Goal: Information Seeking & Learning: Learn about a topic

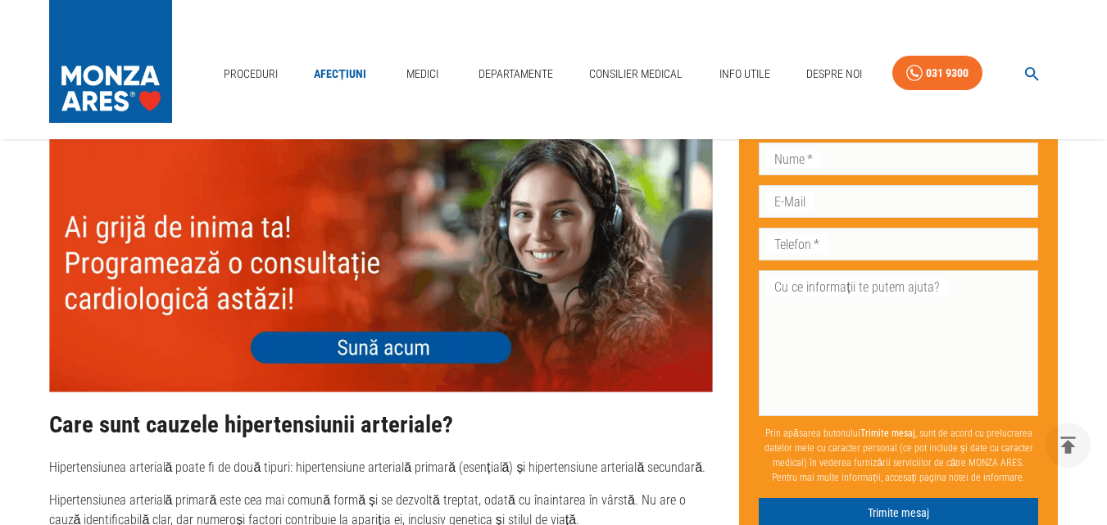
scroll to position [1721, 0]
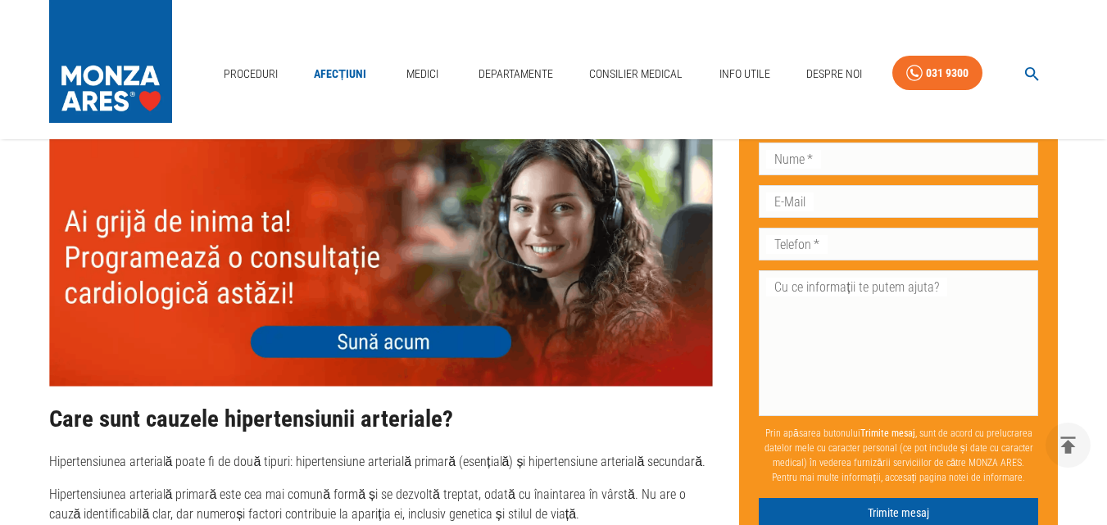
click at [407, 349] on img at bounding box center [381, 253] width 665 height 266
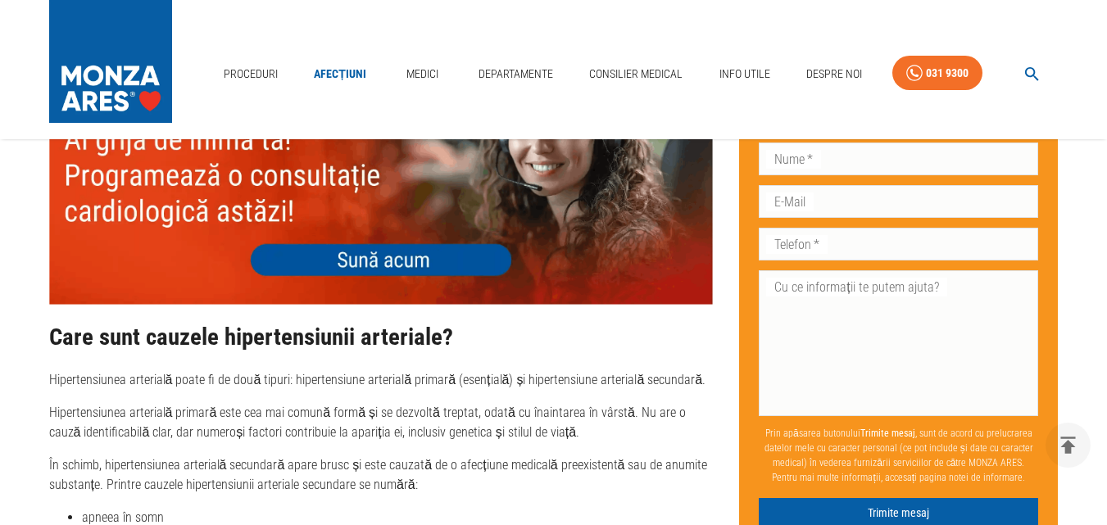
scroll to position [1885, 0]
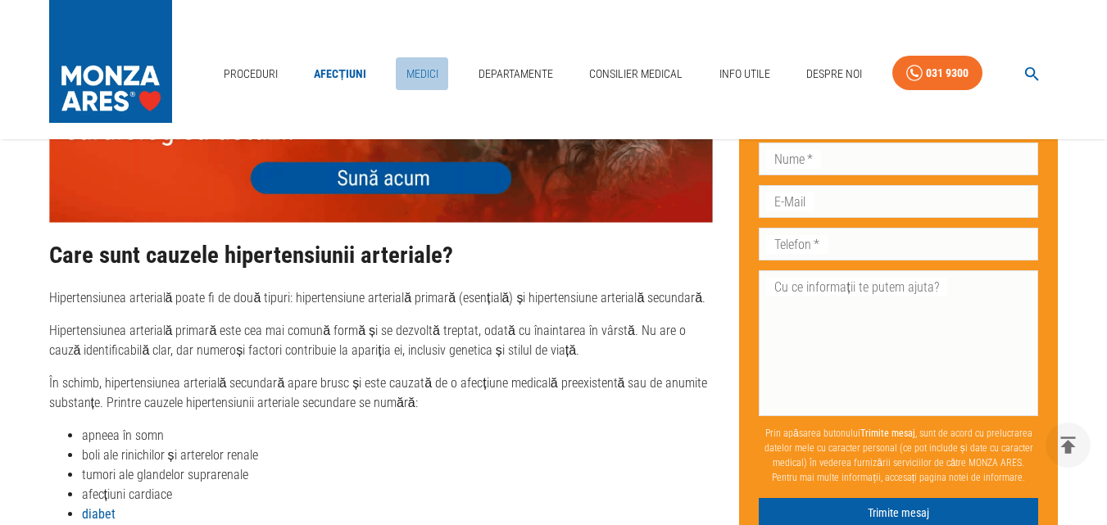
click at [423, 74] on link "Medici" at bounding box center [422, 74] width 52 height 34
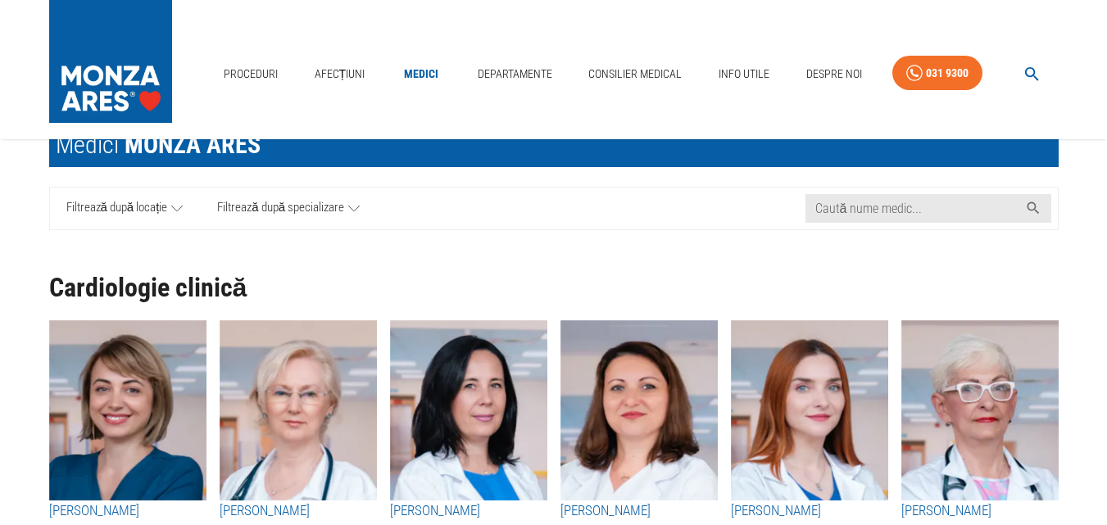
scroll to position [164, 0]
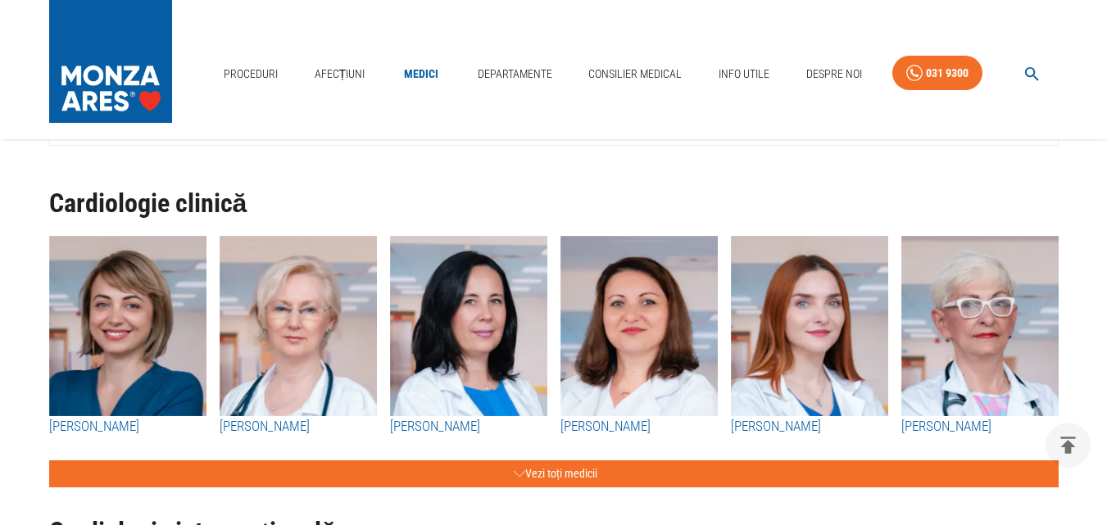
click at [934, 428] on h3 "[PERSON_NAME]" at bounding box center [980, 426] width 157 height 21
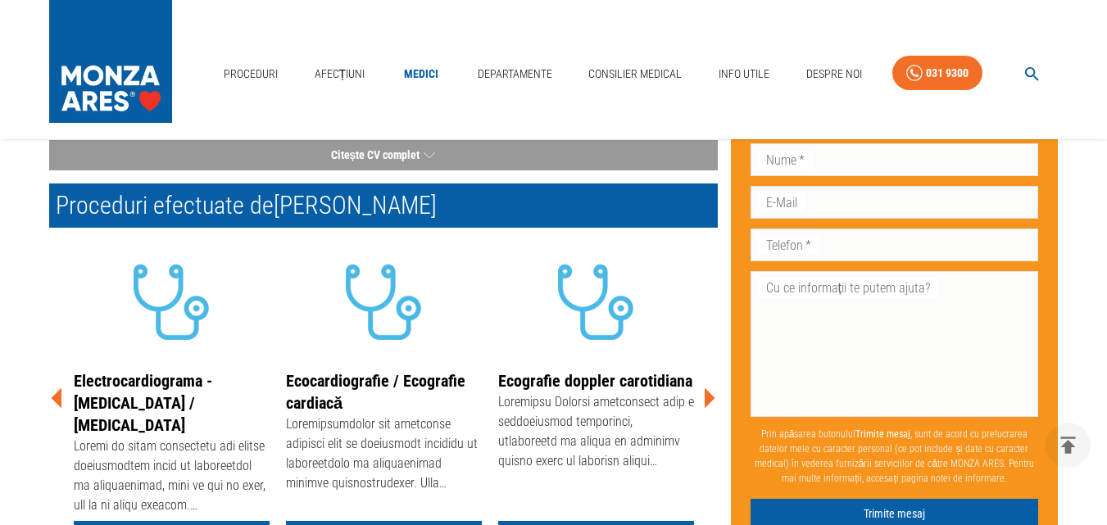
scroll to position [209, 0]
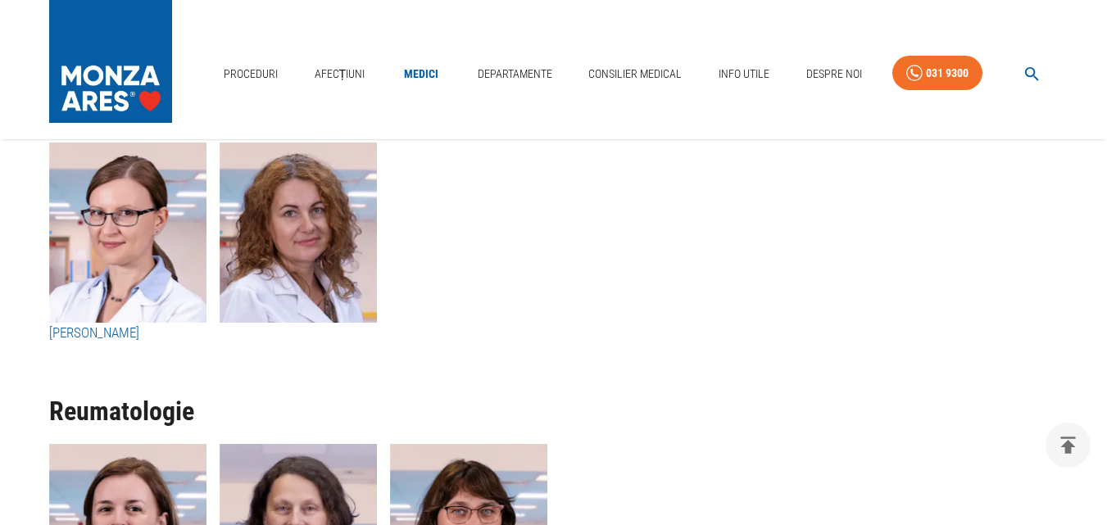
scroll to position [7690, 0]
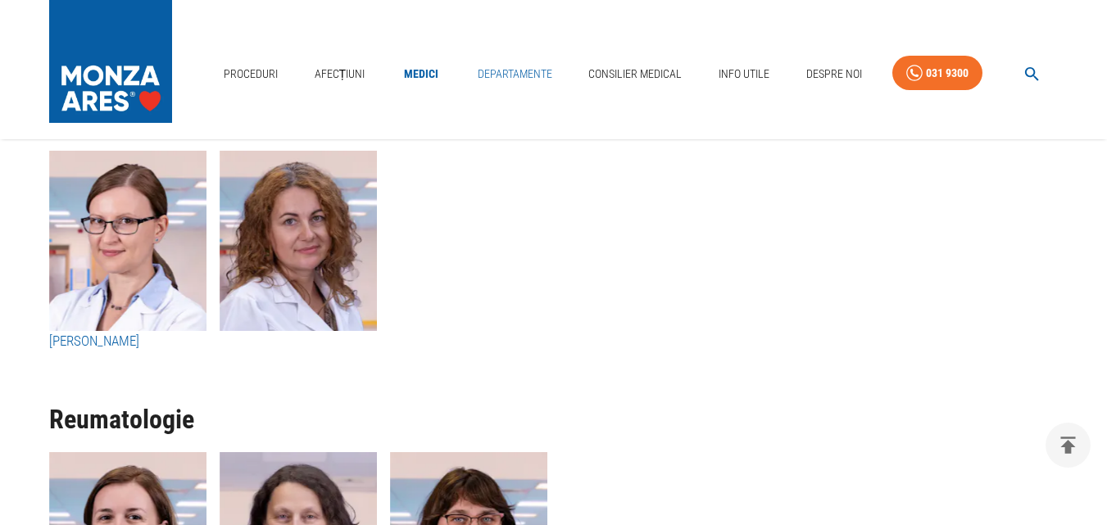
click at [531, 75] on link "Departamente" at bounding box center [515, 74] width 88 height 34
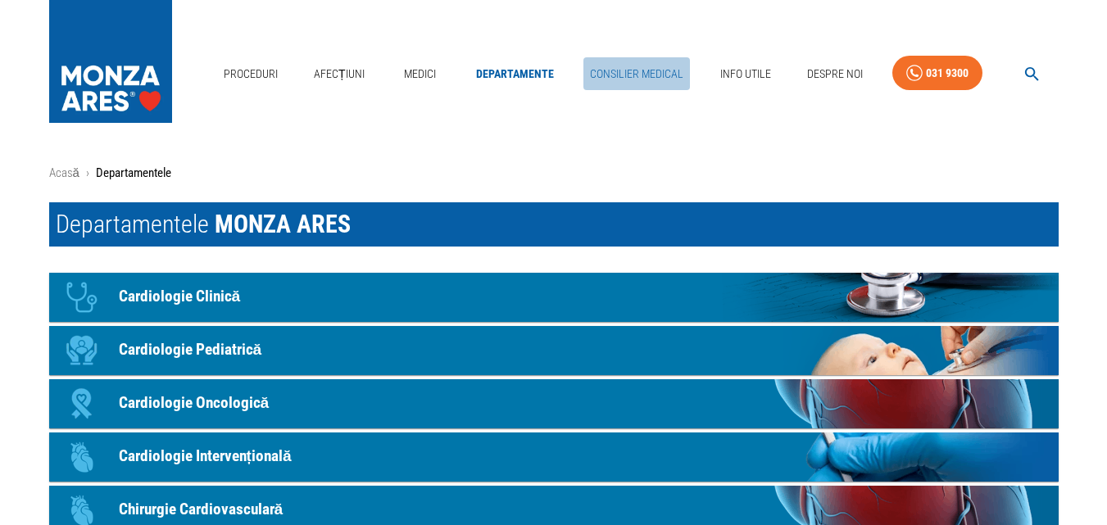
click at [629, 72] on link "Consilier Medical" at bounding box center [637, 74] width 107 height 34
